Goal: Information Seeking & Learning: Learn about a topic

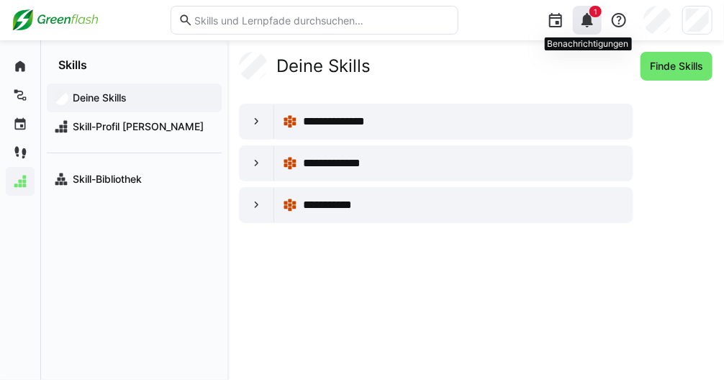
click at [600, 12] on span "1" at bounding box center [596, 12] width 12 height 12
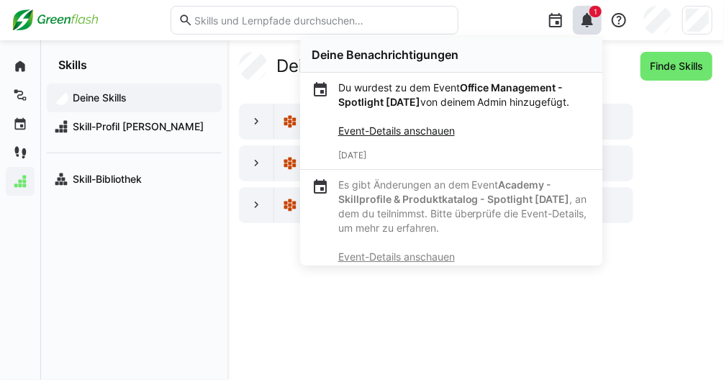
click at [73, 23] on img at bounding box center [55, 20] width 87 height 23
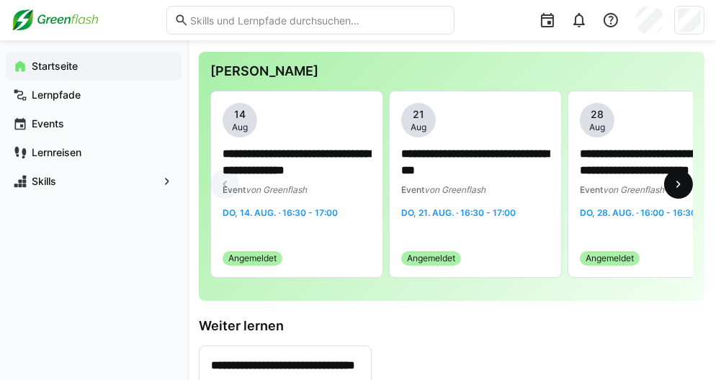
click at [675, 183] on eds-icon at bounding box center [678, 184] width 14 height 14
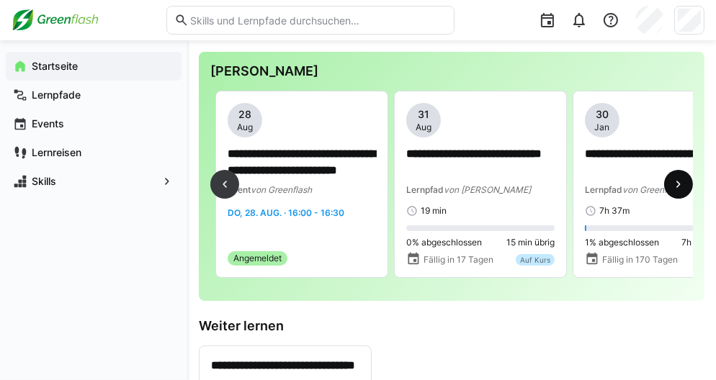
scroll to position [0, 357]
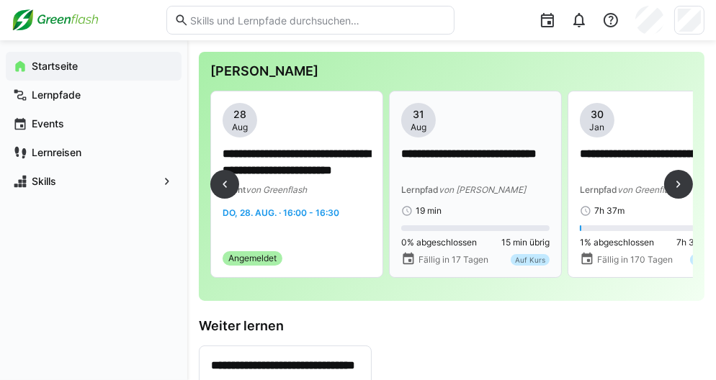
click at [504, 199] on div "**********" at bounding box center [475, 160] width 148 height 114
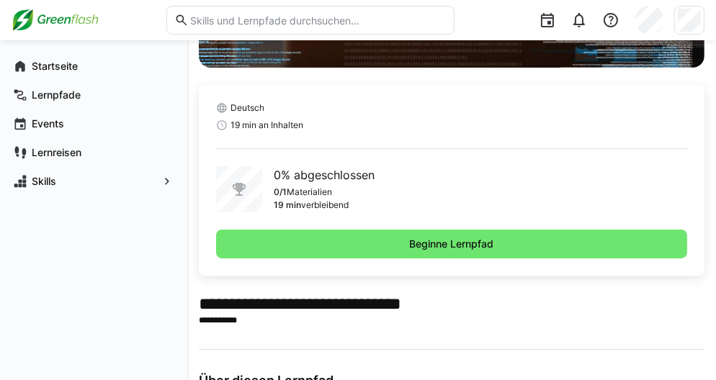
scroll to position [270, 0]
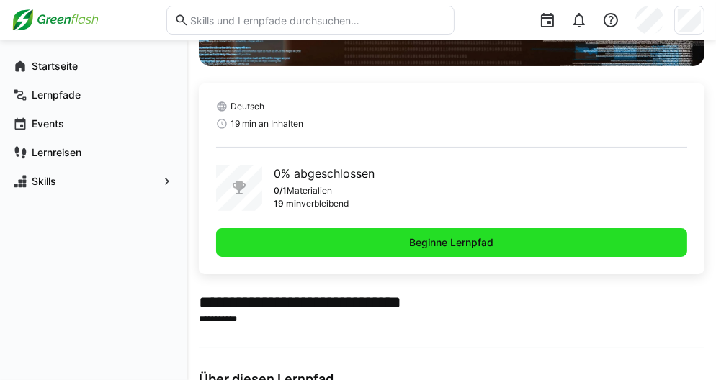
click at [462, 230] on span "Beginne Lernpfad" at bounding box center [451, 242] width 471 height 29
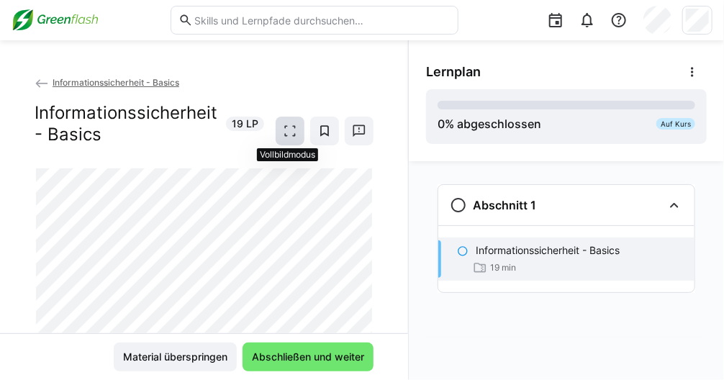
click at [288, 132] on eds-icon at bounding box center [290, 131] width 14 height 14
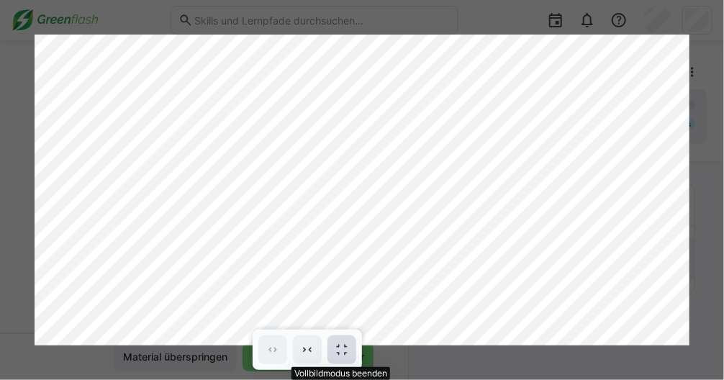
click at [343, 356] on eds-icon at bounding box center [342, 350] width 14 height 14
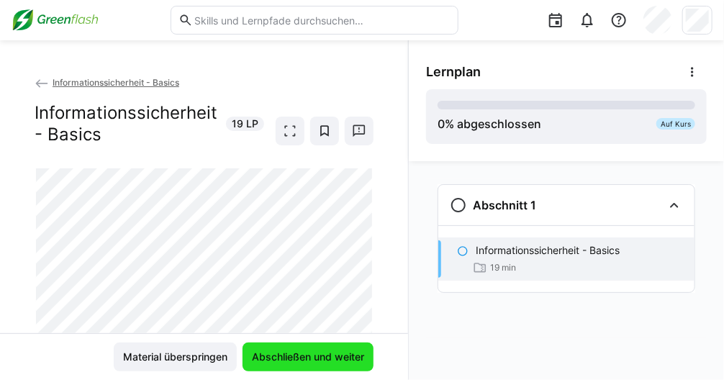
click at [337, 353] on span "Abschließen und weiter" at bounding box center [308, 357] width 117 height 14
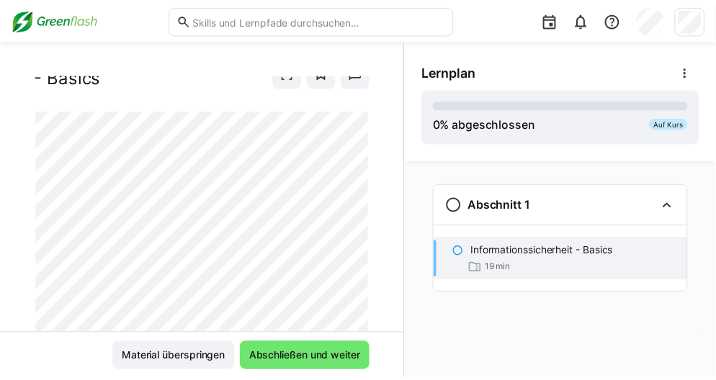
scroll to position [107, 0]
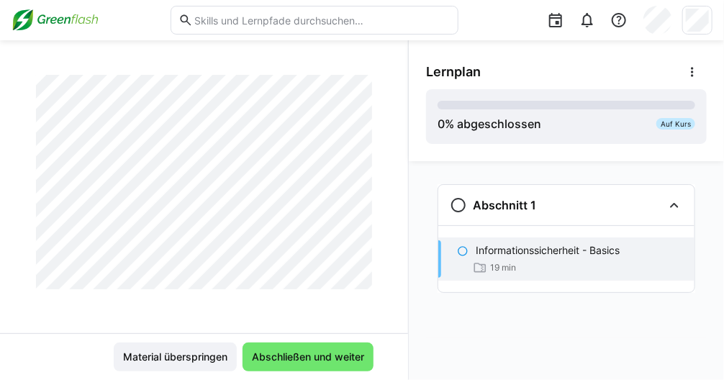
click at [78, 19] on img at bounding box center [55, 20] width 87 height 23
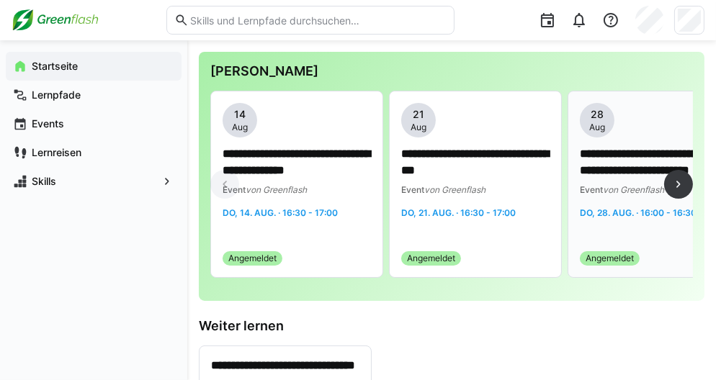
click at [664, 188] on span "von Greenflash" at bounding box center [633, 189] width 61 height 11
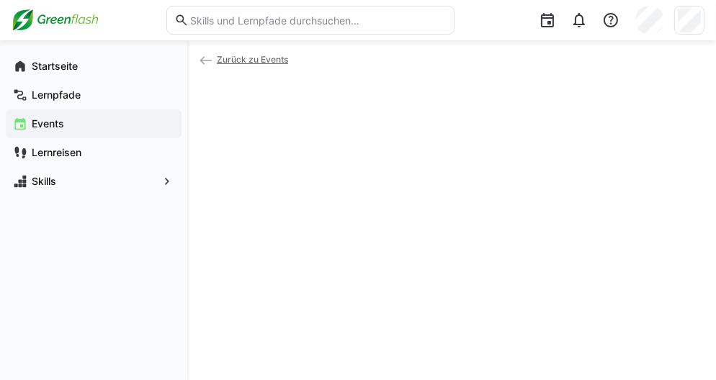
click at [679, 186] on div at bounding box center [451, 185] width 505 height 173
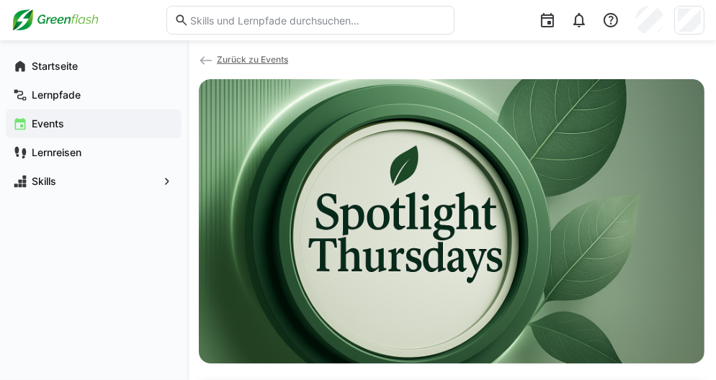
click at [261, 59] on span "Zurück zu Events" at bounding box center [252, 59] width 71 height 11
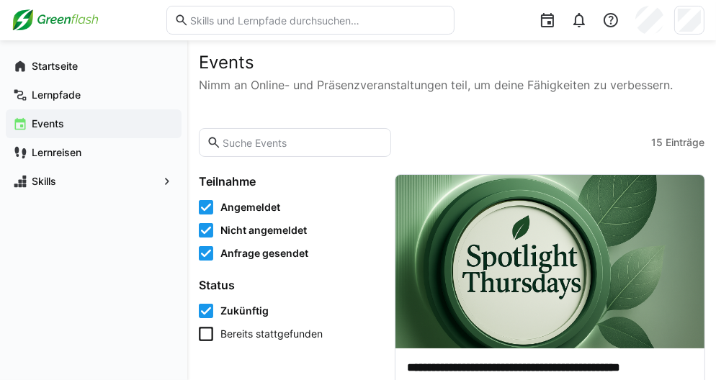
click at [80, 22] on img at bounding box center [55, 20] width 87 height 23
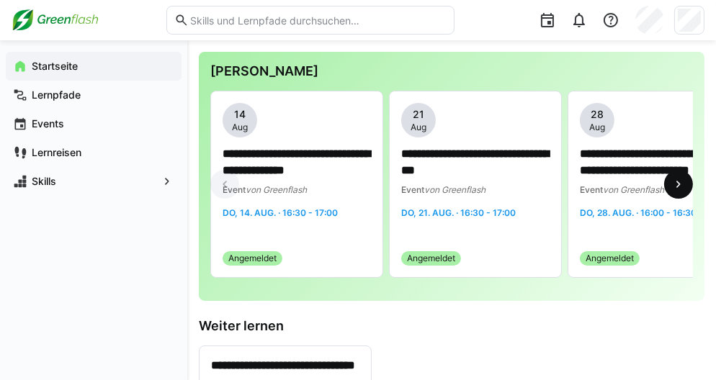
click at [677, 186] on eds-icon at bounding box center [678, 184] width 14 height 14
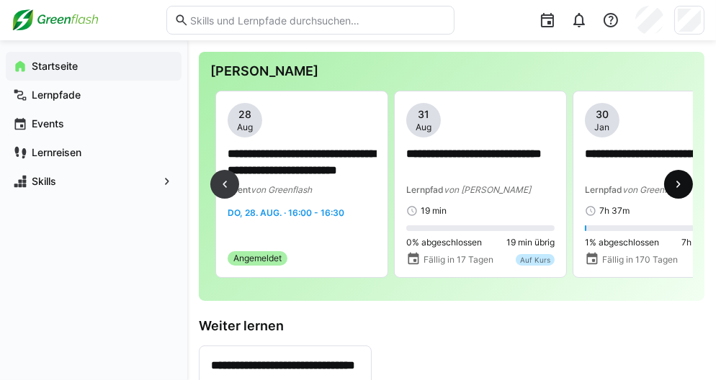
scroll to position [0, 357]
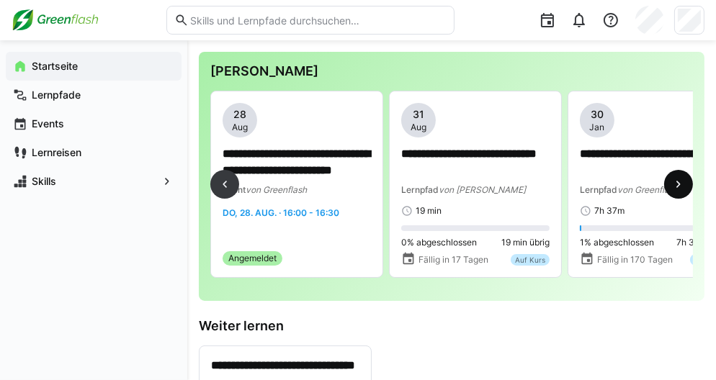
click at [677, 186] on eds-icon at bounding box center [678, 184] width 14 height 14
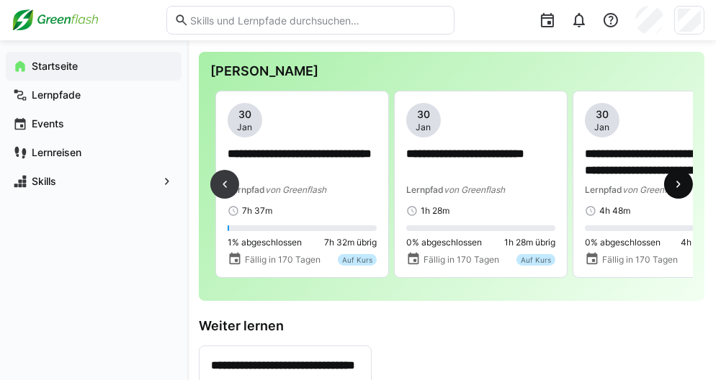
scroll to position [0, 714]
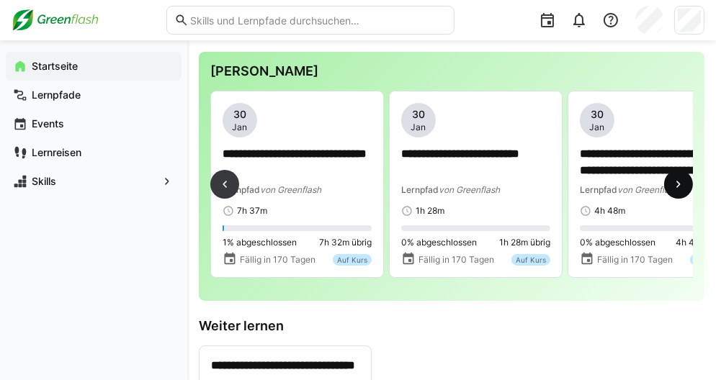
click at [677, 186] on eds-icon at bounding box center [678, 184] width 14 height 14
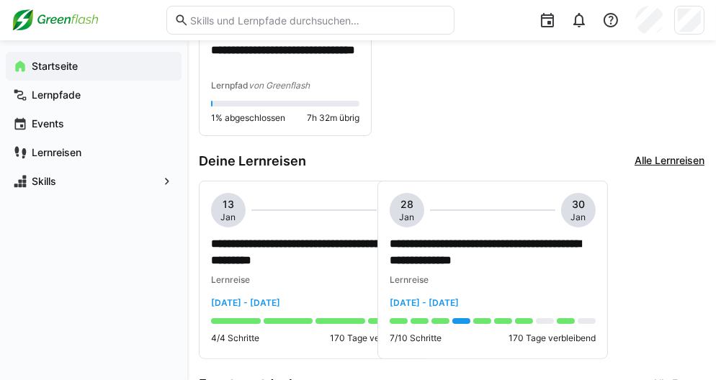
scroll to position [323, 0]
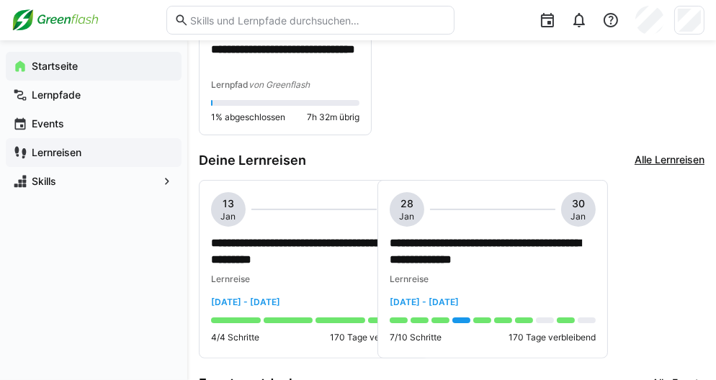
click at [94, 161] on div "Lernreisen" at bounding box center [94, 152] width 176 height 29
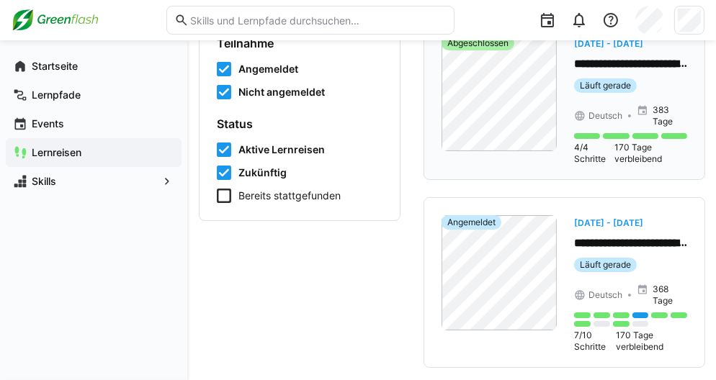
scroll to position [159, 0]
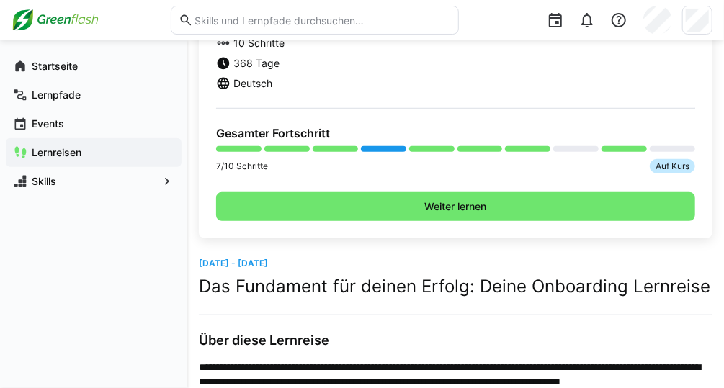
scroll to position [369, 0]
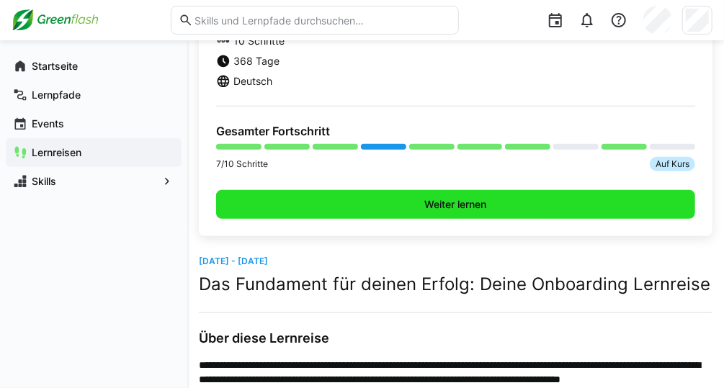
click at [454, 207] on span "Weiter lernen" at bounding box center [456, 204] width 66 height 14
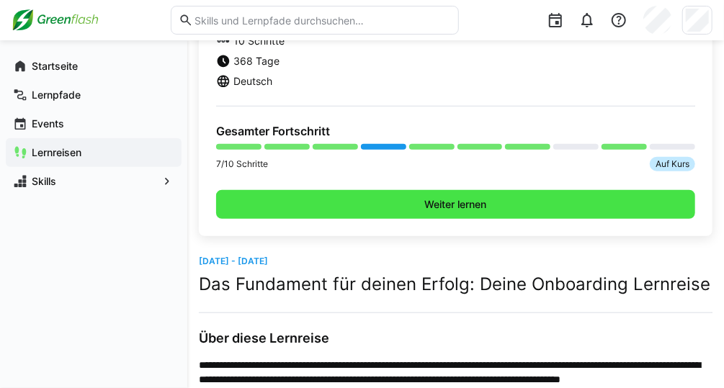
scroll to position [408, 0]
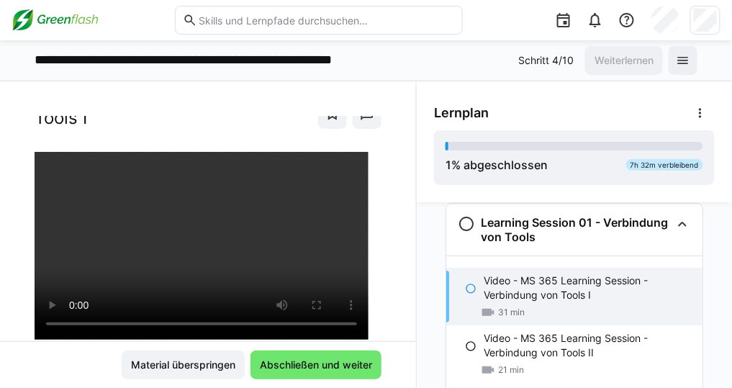
scroll to position [122, 0]
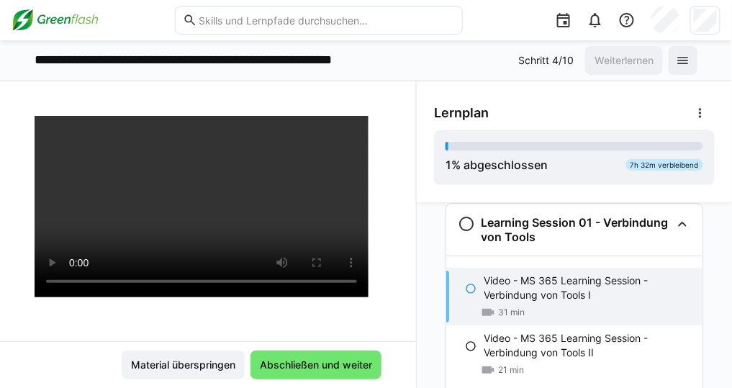
click at [522, 111] on div "Lernplan" at bounding box center [574, 113] width 281 height 29
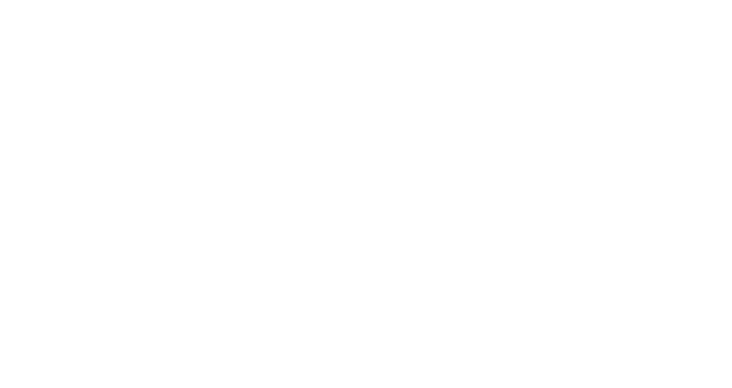
drag, startPoint x: 456, startPoint y: 264, endPoint x: 251, endPoint y: 141, distance: 238.9
click at [456, 264] on body at bounding box center [366, 194] width 732 height 388
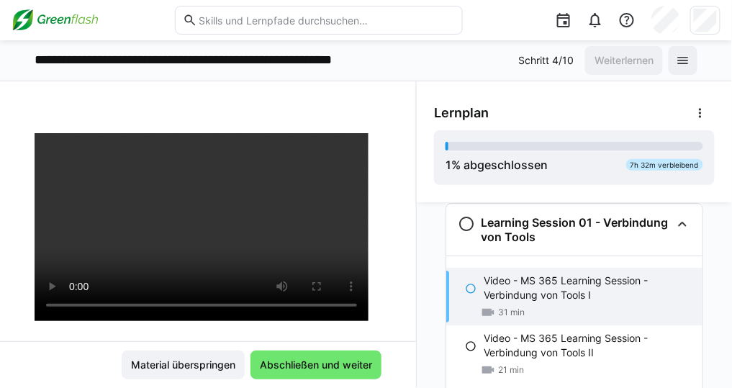
scroll to position [117, 0]
